Goal: Information Seeking & Learning: Learn about a topic

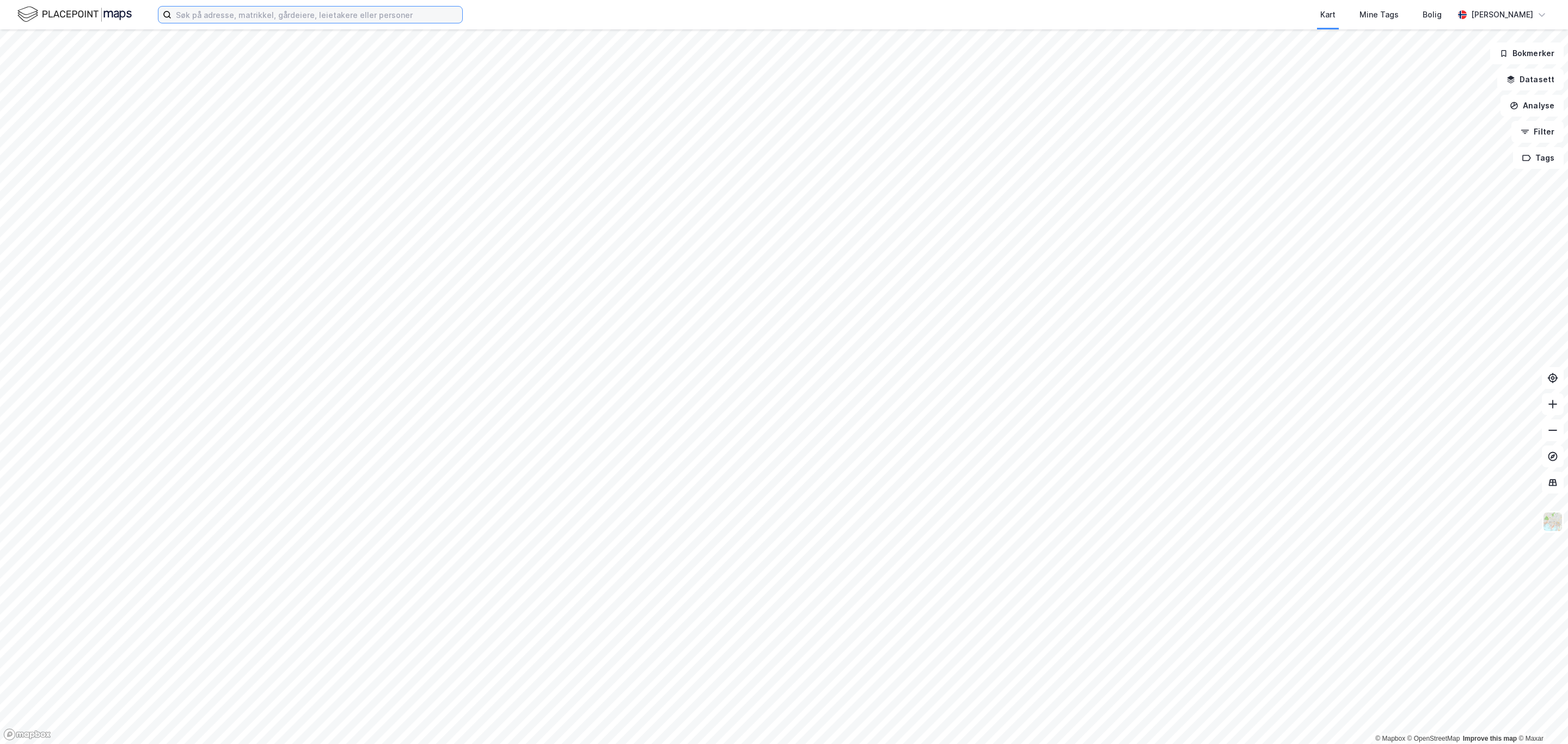
click at [276, 12] on input at bounding box center [316, 15] width 291 height 16
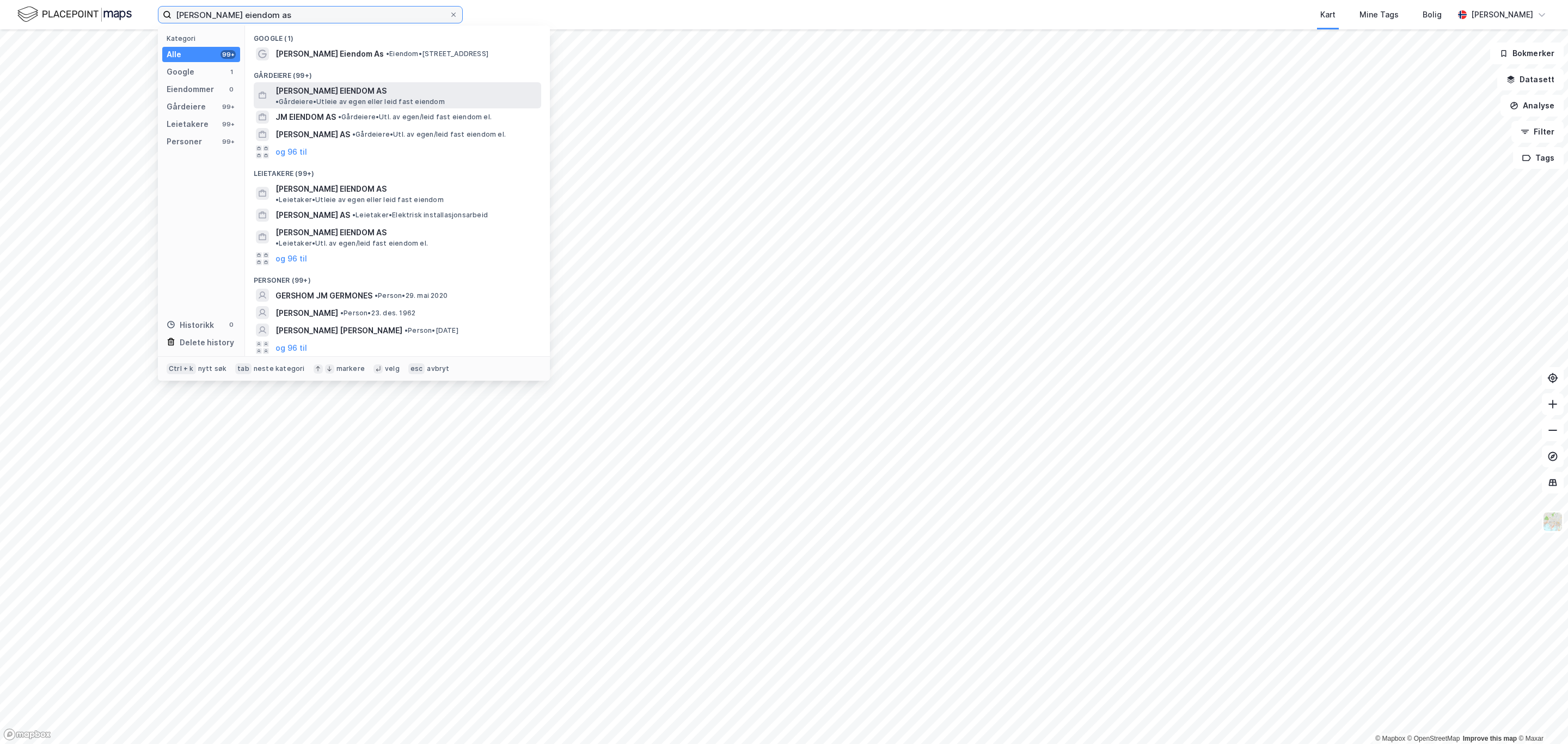
type input "[PERSON_NAME] eiendom as"
click at [296, 88] on span "[PERSON_NAME] EIENDOM AS" at bounding box center [330, 91] width 111 height 13
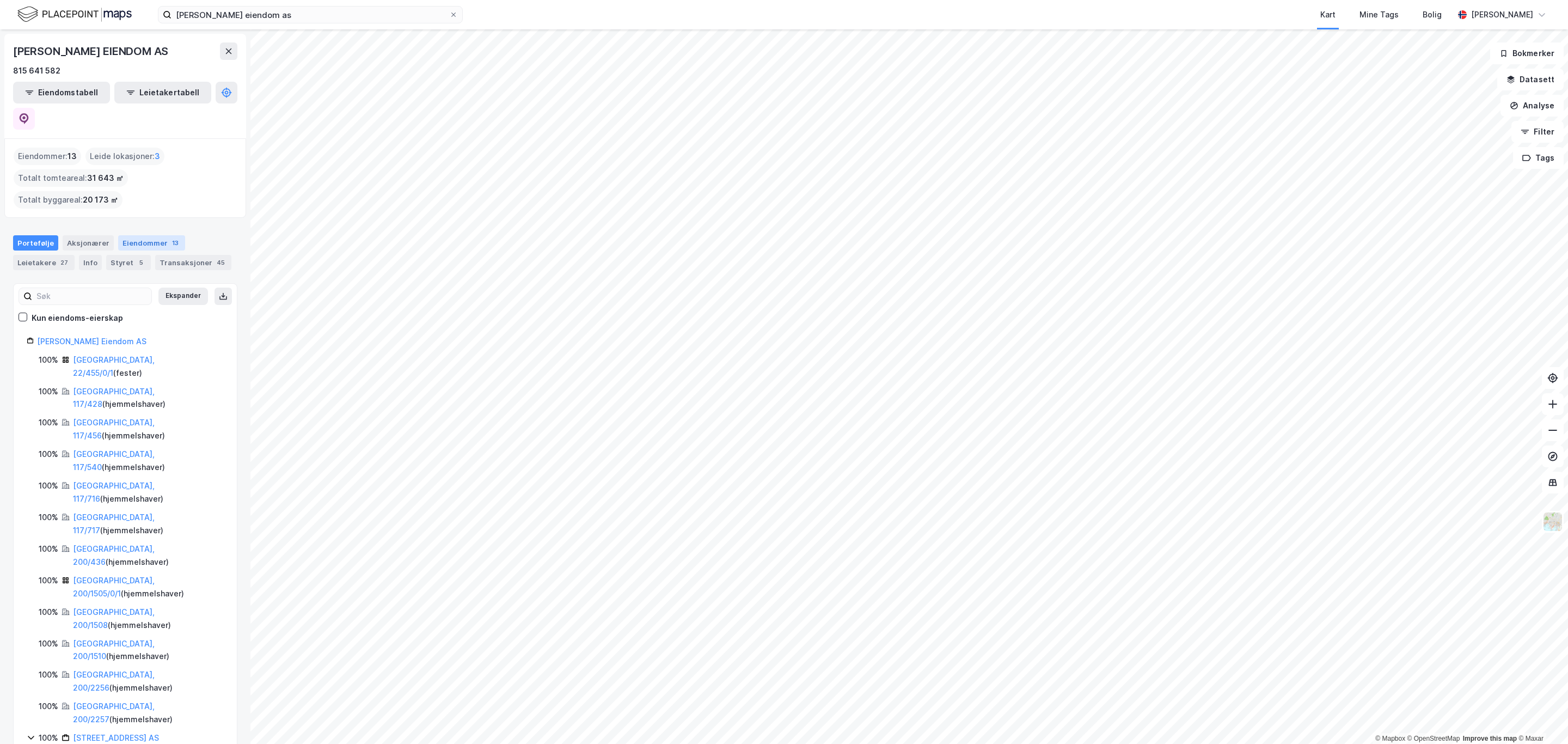
click at [143, 235] on div "Eiendommer 13" at bounding box center [152, 243] width 67 height 15
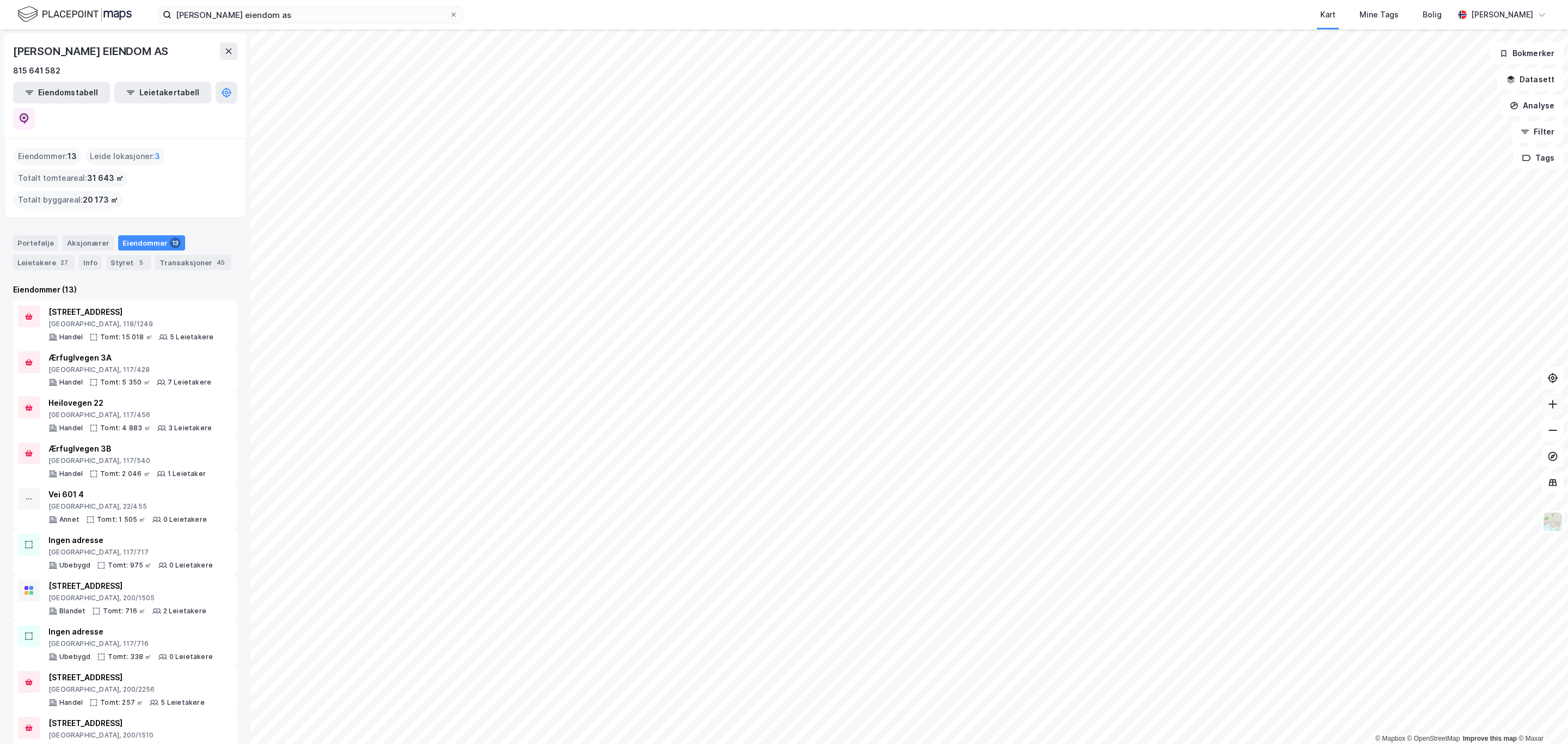
click at [1549, 405] on icon at bounding box center [1553, 404] width 11 height 11
click at [1550, 433] on icon at bounding box center [1553, 430] width 11 height 11
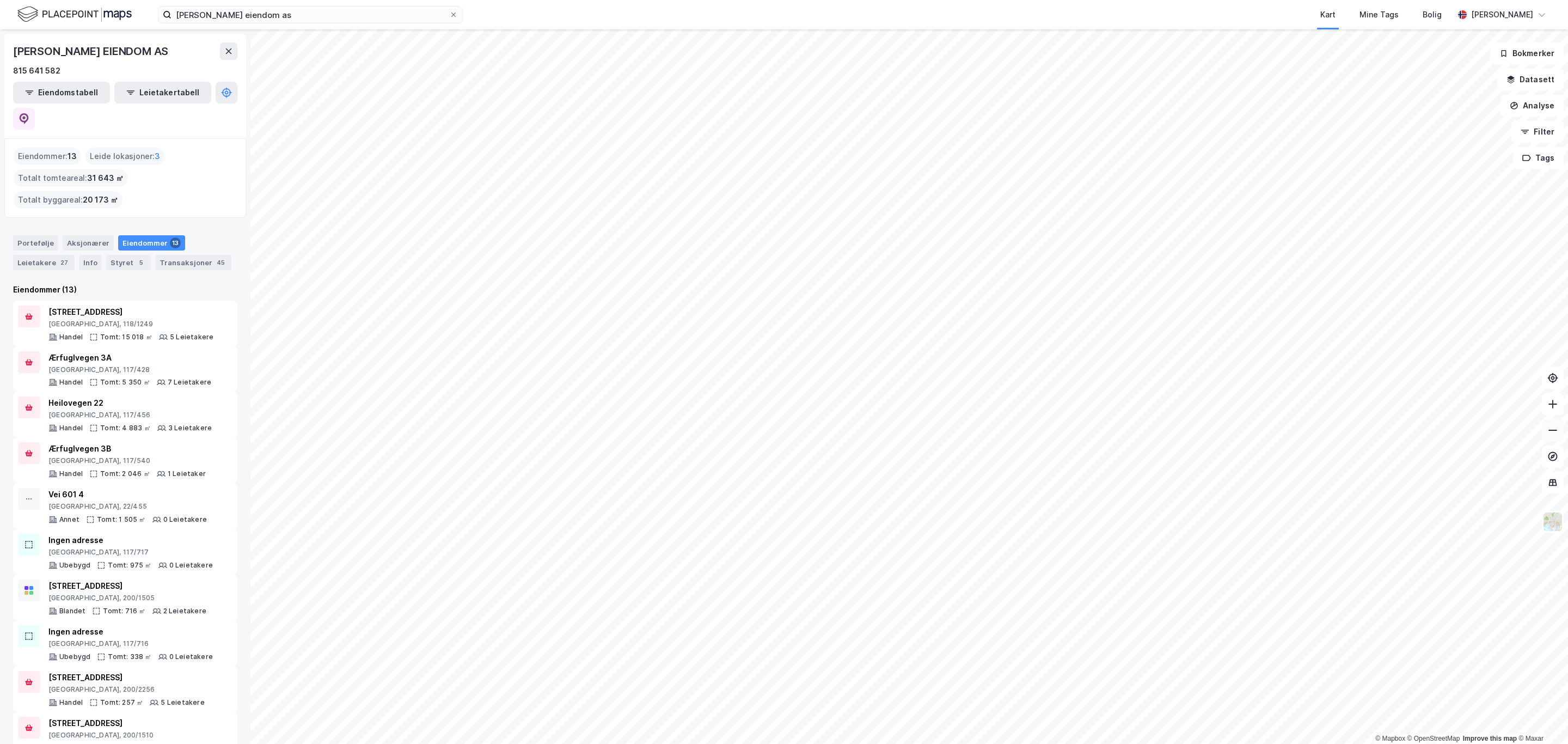
click at [1550, 433] on icon at bounding box center [1553, 430] width 11 height 11
click at [1553, 408] on icon at bounding box center [1553, 404] width 11 height 11
click at [1550, 401] on icon at bounding box center [1553, 404] width 11 height 11
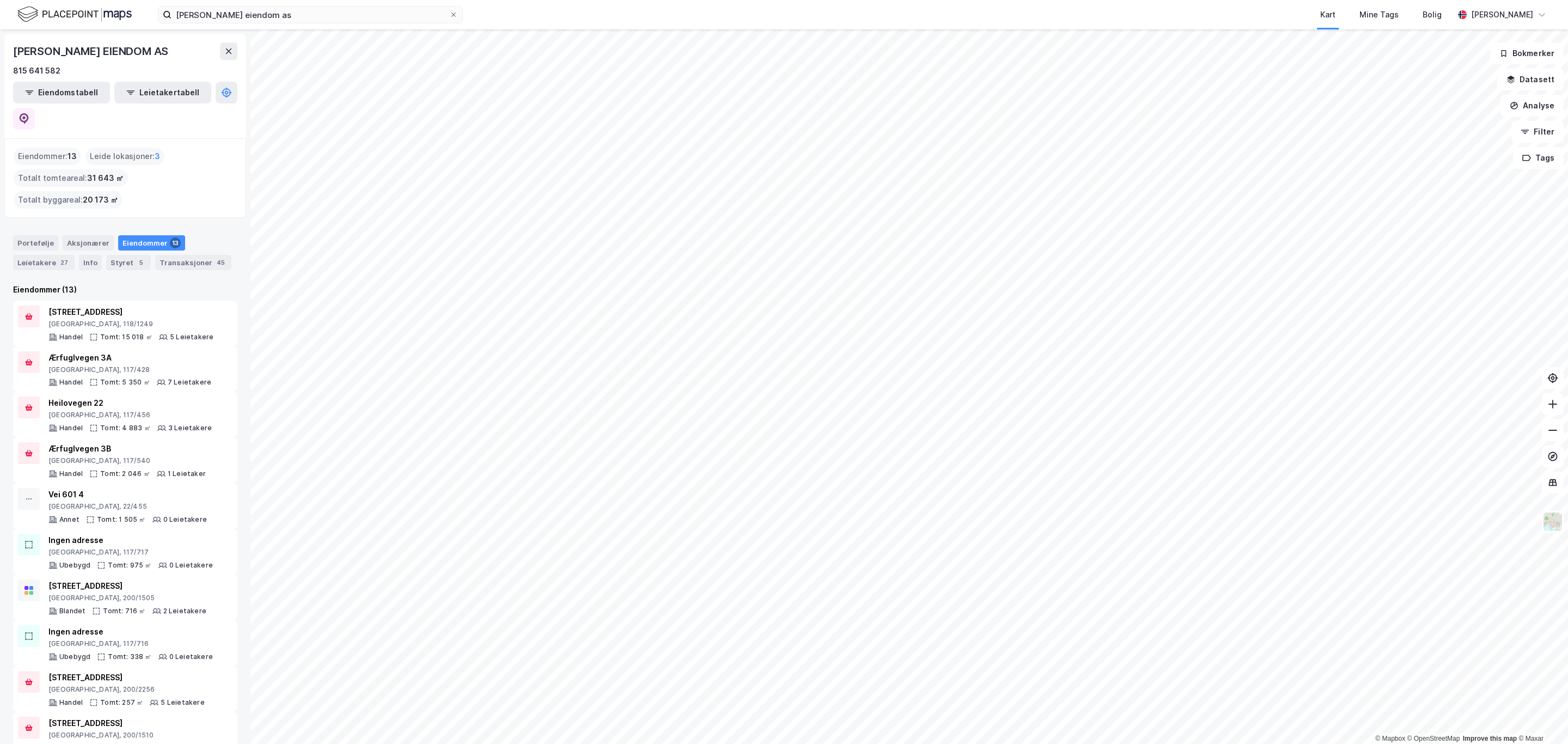
click at [992, 743] on html "[PERSON_NAME] eiendom as Kart Mine Tags [PERSON_NAME] [PERSON_NAME] © Mapbox © …" at bounding box center [784, 372] width 1568 height 744
click at [1549, 403] on icon at bounding box center [1553, 404] width 11 height 11
click at [1553, 405] on icon at bounding box center [1553, 404] width 1 height 9
click at [1552, 404] on icon at bounding box center [1553, 403] width 9 height 1
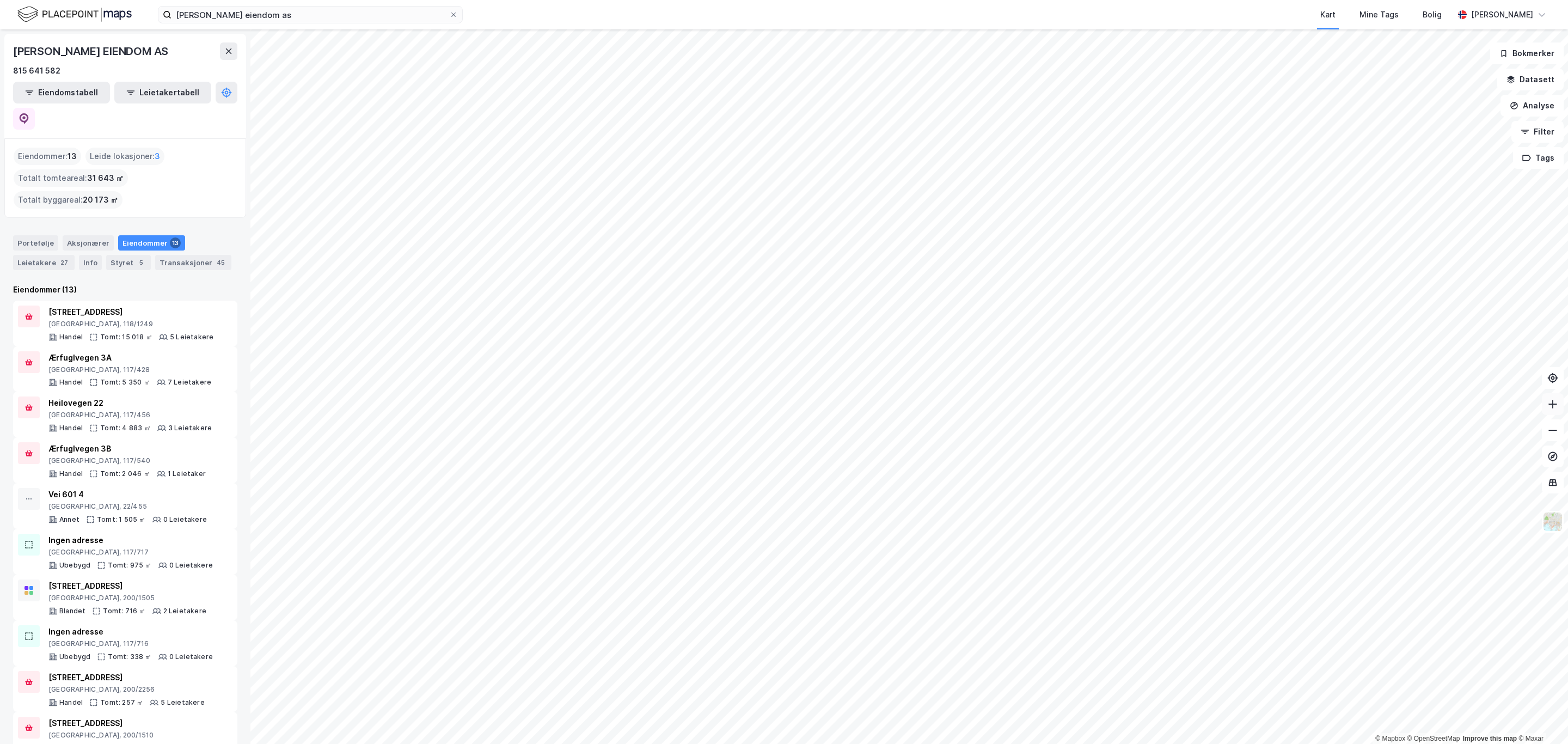
click at [1549, 403] on icon at bounding box center [1553, 404] width 11 height 11
click at [1054, 743] on html "[PERSON_NAME] eiendom as Kart Mine Tags [PERSON_NAME] [PERSON_NAME] © Mapbox © …" at bounding box center [784, 372] width 1568 height 744
click at [38, 255] on div "Leietakere 27" at bounding box center [44, 262] width 62 height 15
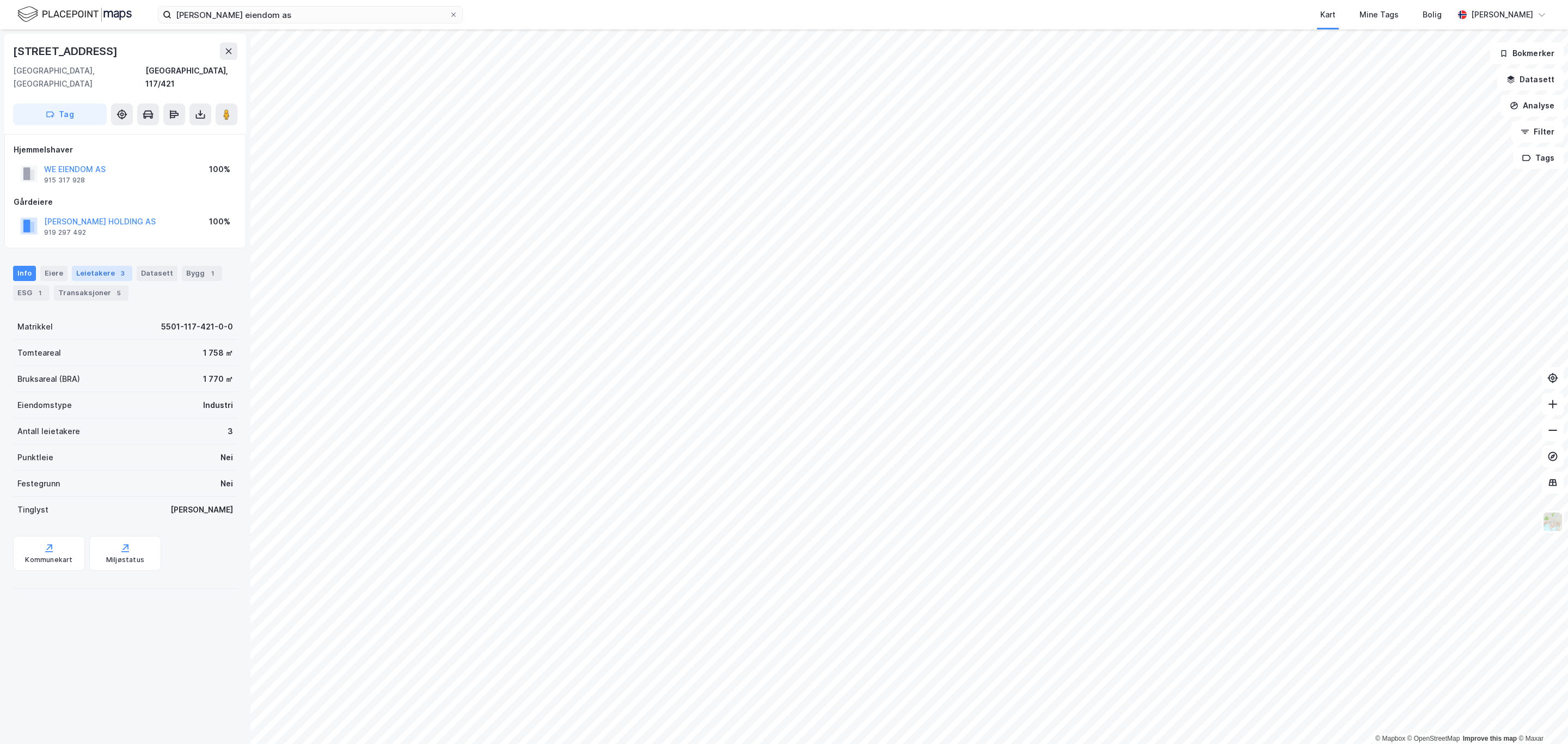
click at [87, 266] on div "Leietakere 3" at bounding box center [102, 273] width 60 height 15
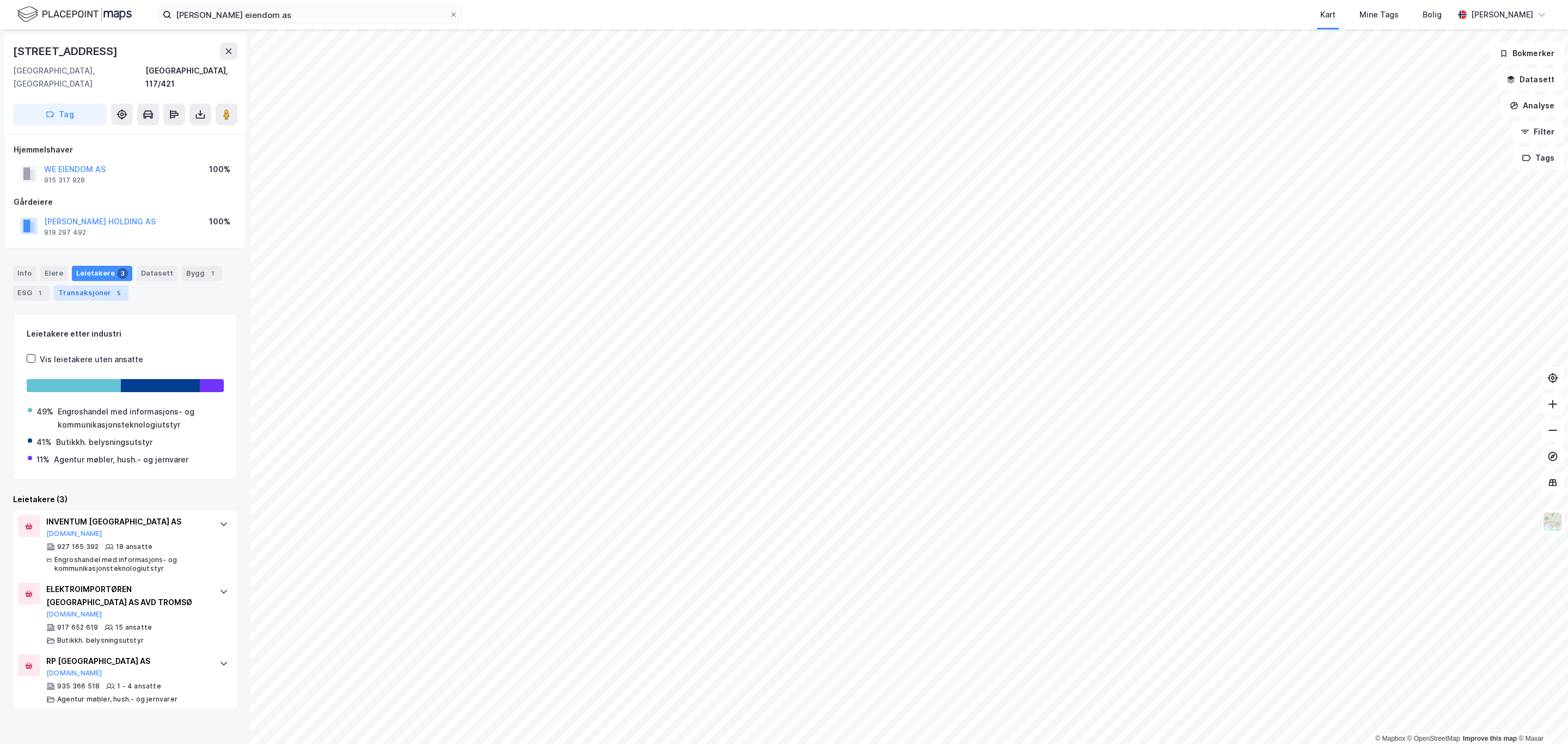
click at [81, 286] on div "Transaksjoner 5" at bounding box center [91, 293] width 74 height 15
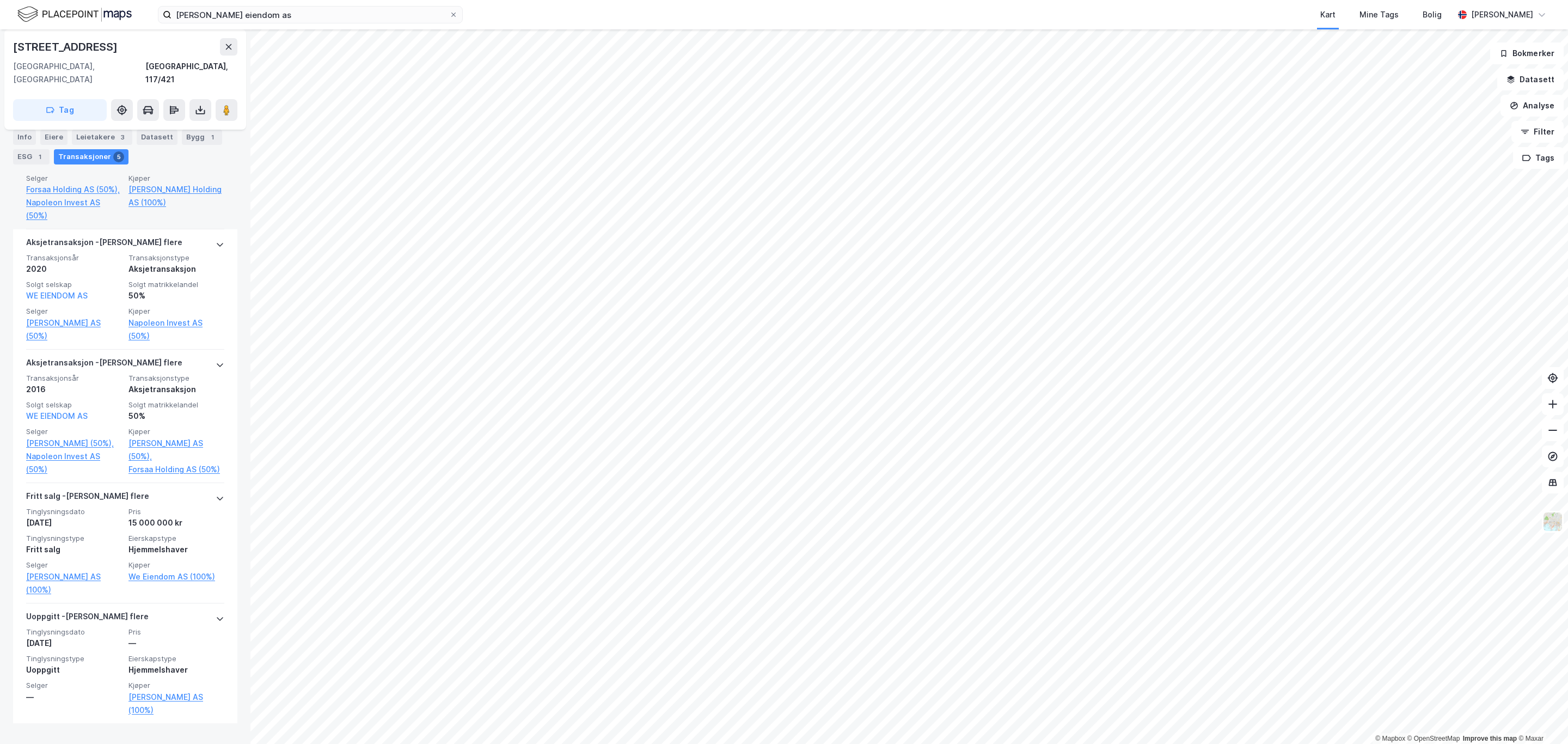
scroll to position [414, 0]
